Goal: Transaction & Acquisition: Subscribe to service/newsletter

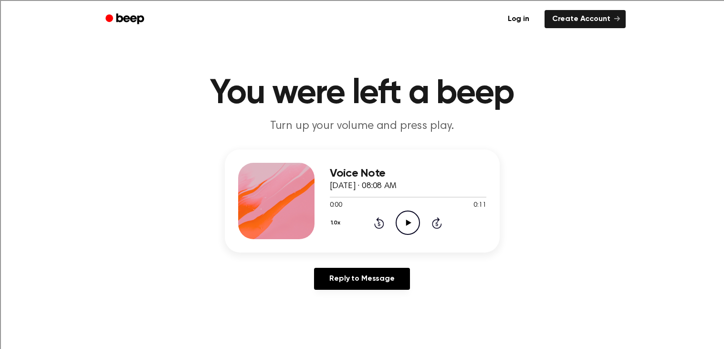
click at [412, 224] on icon "Play Audio" at bounding box center [408, 222] width 24 height 24
click at [329, 73] on main "You were left a beep Turn up your volume and press play. Voice Note October 6, …" at bounding box center [362, 294] width 724 height 588
click at [414, 224] on icon "Play Audio" at bounding box center [408, 222] width 24 height 24
click at [412, 224] on icon "Play Audio" at bounding box center [408, 222] width 24 height 24
click at [408, 227] on icon "Play Audio" at bounding box center [408, 222] width 24 height 24
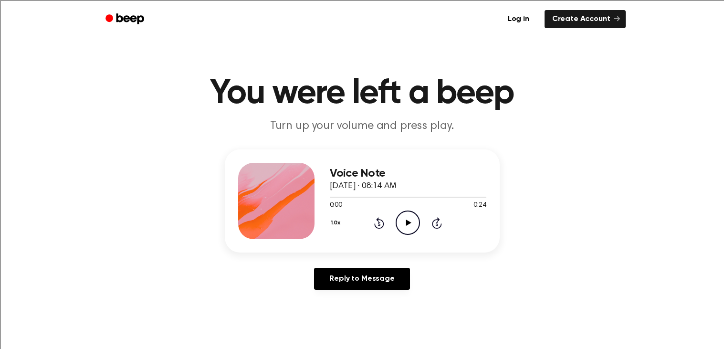
click at [401, 217] on icon "Play Audio" at bounding box center [408, 222] width 24 height 24
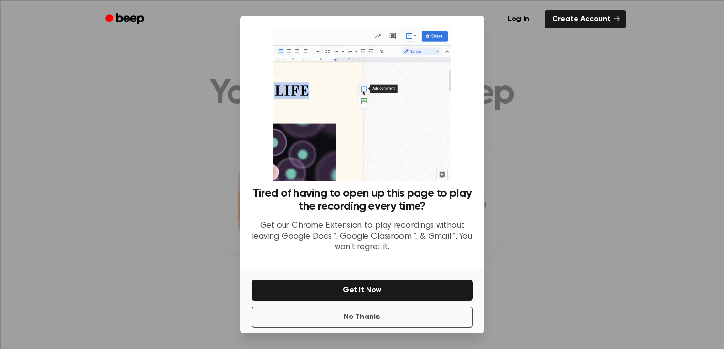
click at [519, 119] on div at bounding box center [362, 174] width 724 height 349
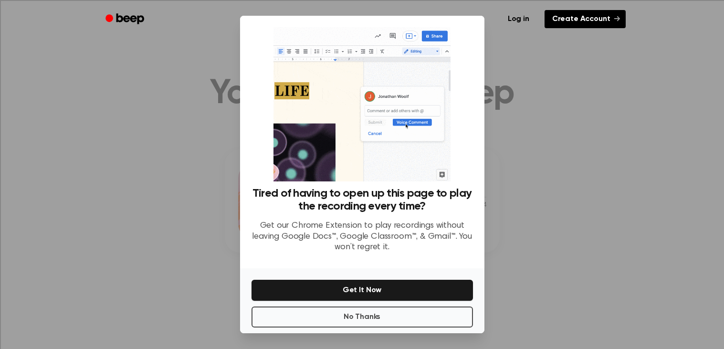
click at [615, 18] on icon at bounding box center [617, 18] width 6 height 5
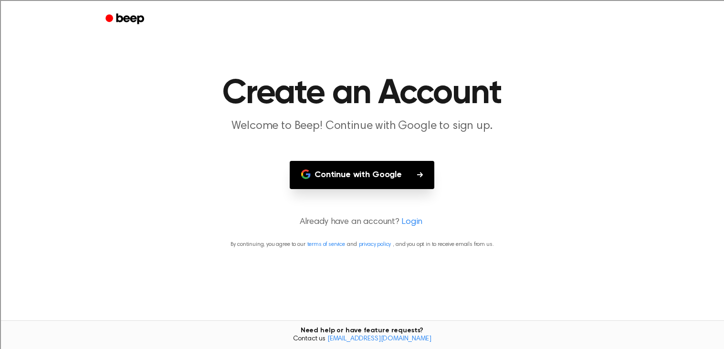
click at [429, 170] on button "Continue with Google" at bounding box center [362, 175] width 145 height 28
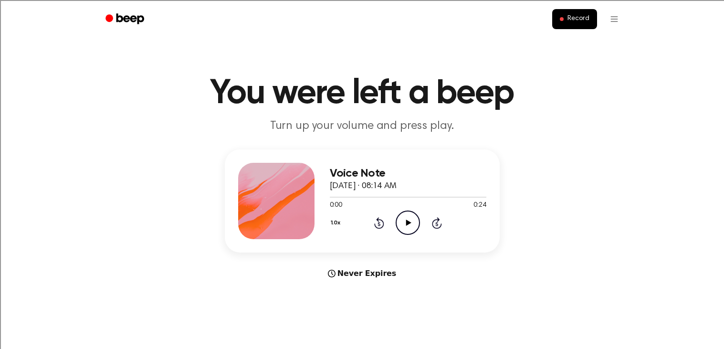
click at [413, 220] on icon "Play Audio" at bounding box center [408, 222] width 24 height 24
